Goal: Transaction & Acquisition: Subscribe to service/newsletter

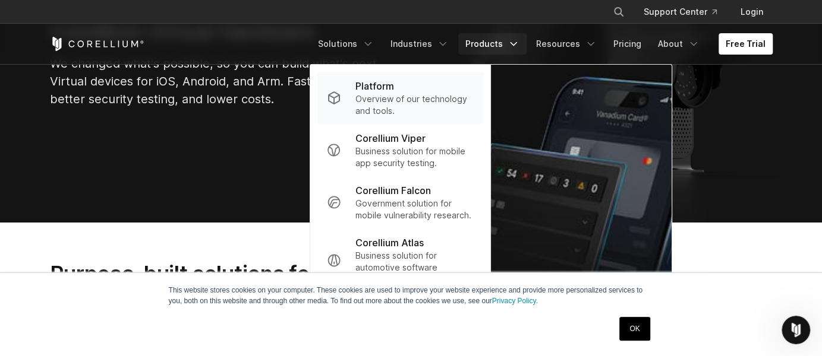
click at [452, 96] on p "Overview of our technology and tools." at bounding box center [414, 105] width 118 height 24
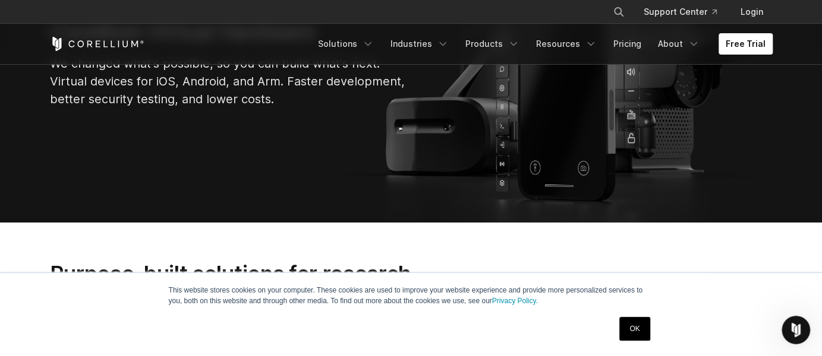
scroll to position [308, 0]
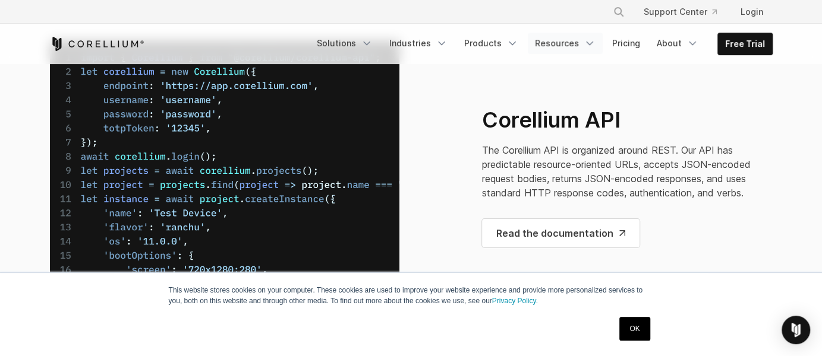
scroll to position [3583, 0]
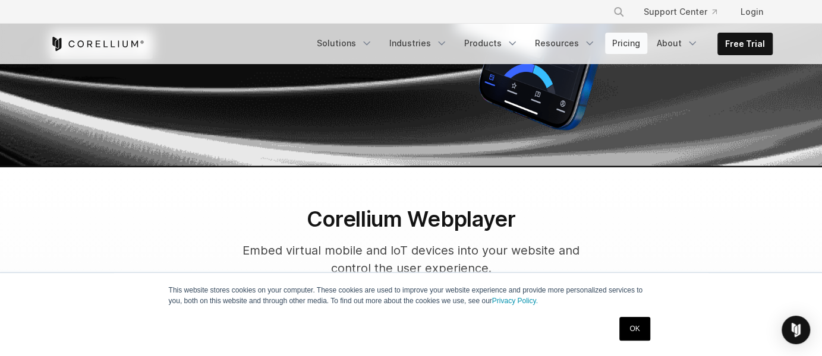
click at [641, 45] on link "Pricing" at bounding box center [626, 43] width 42 height 21
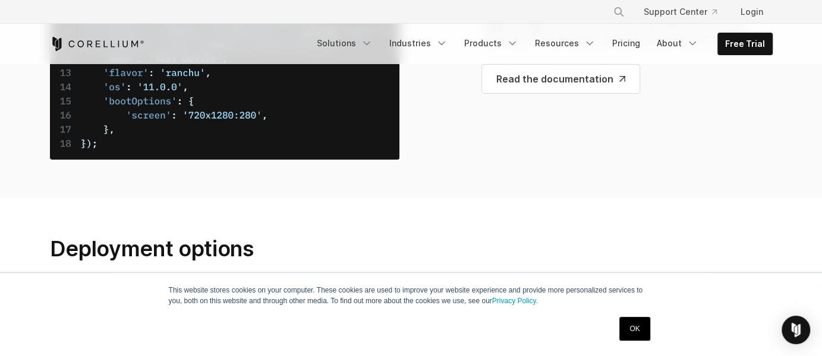
scroll to position [4819, 0]
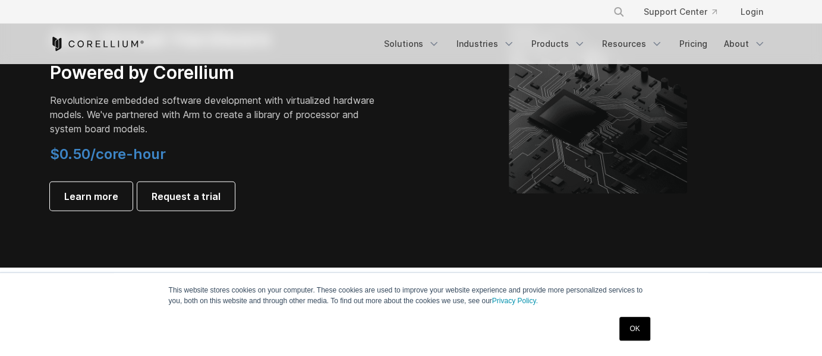
scroll to position [1792, 0]
